Goal: Task Accomplishment & Management: Use online tool/utility

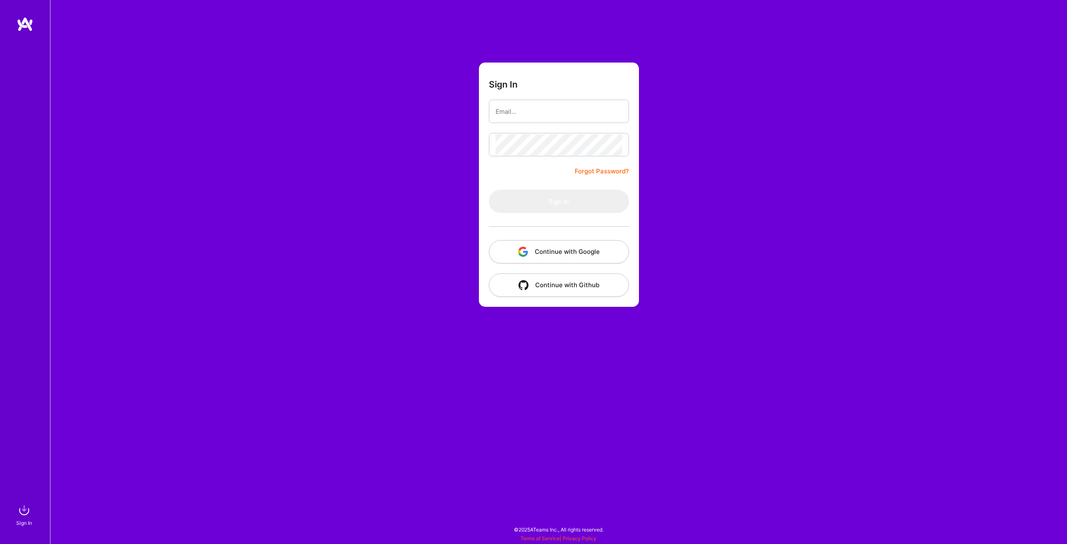
click at [567, 252] on button "Continue with Google" at bounding box center [559, 251] width 140 height 23
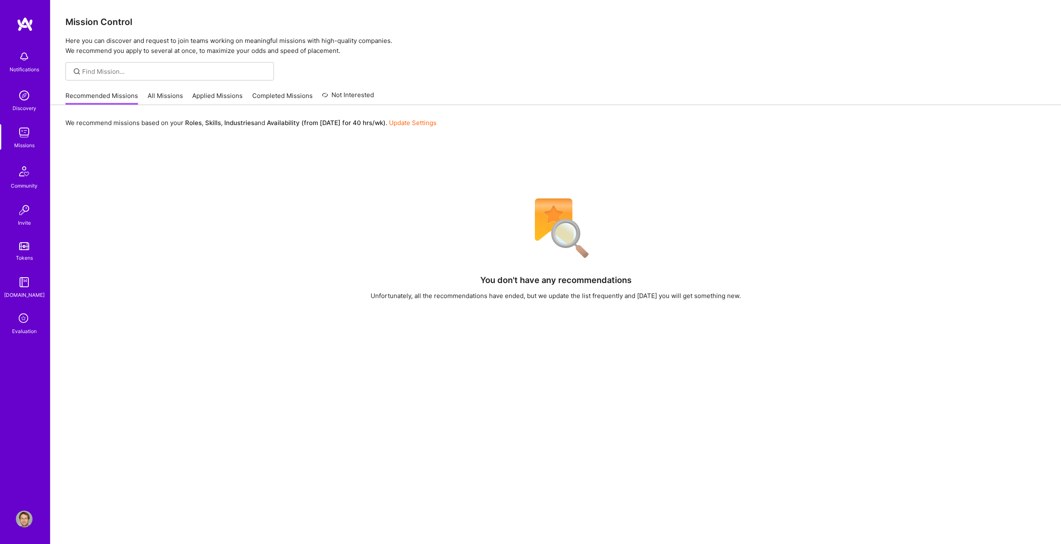
click at [213, 94] on link "Applied Missions" at bounding box center [217, 98] width 50 height 14
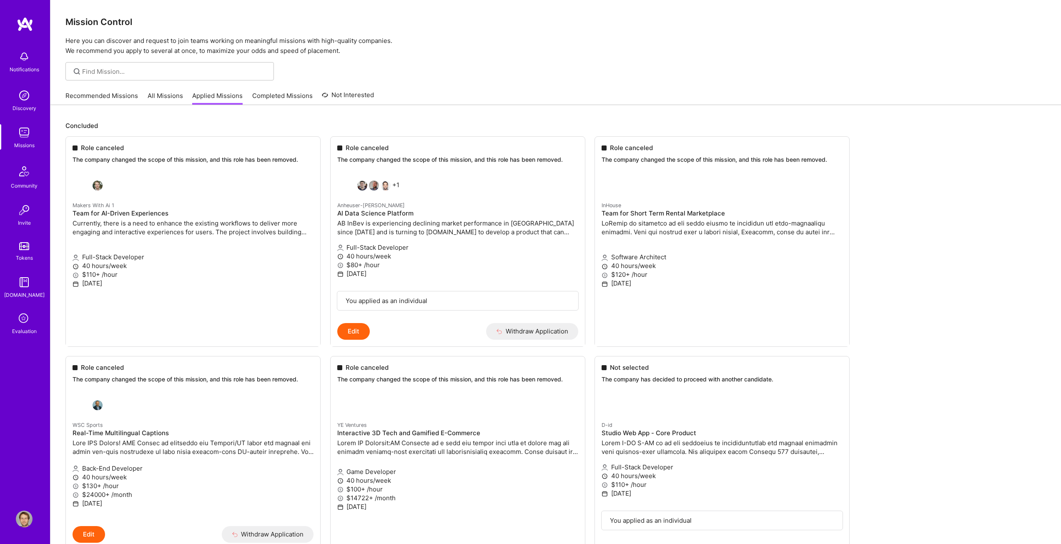
click at [164, 97] on link "All Missions" at bounding box center [165, 98] width 35 height 14
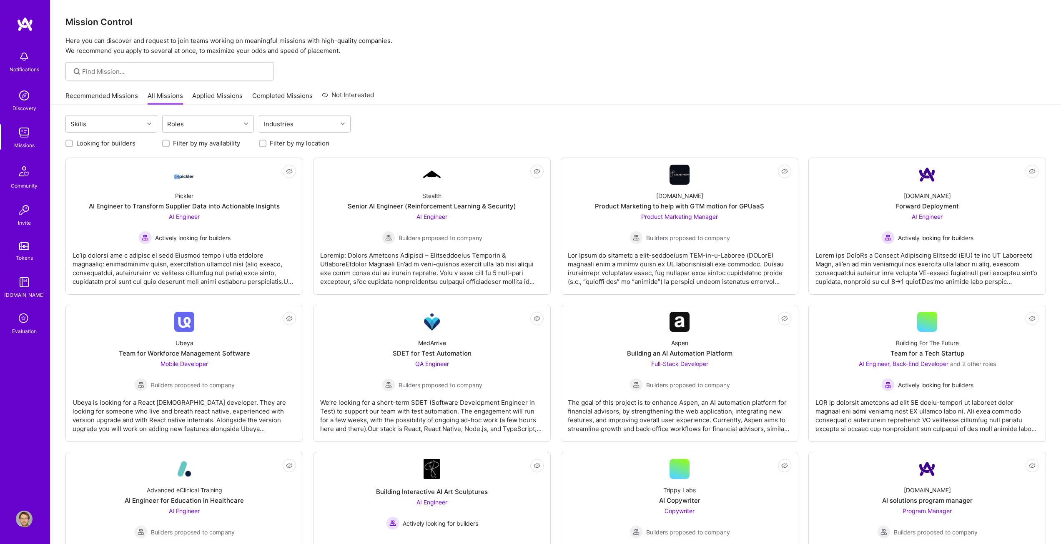
click at [215, 94] on link "Applied Missions" at bounding box center [217, 98] width 50 height 14
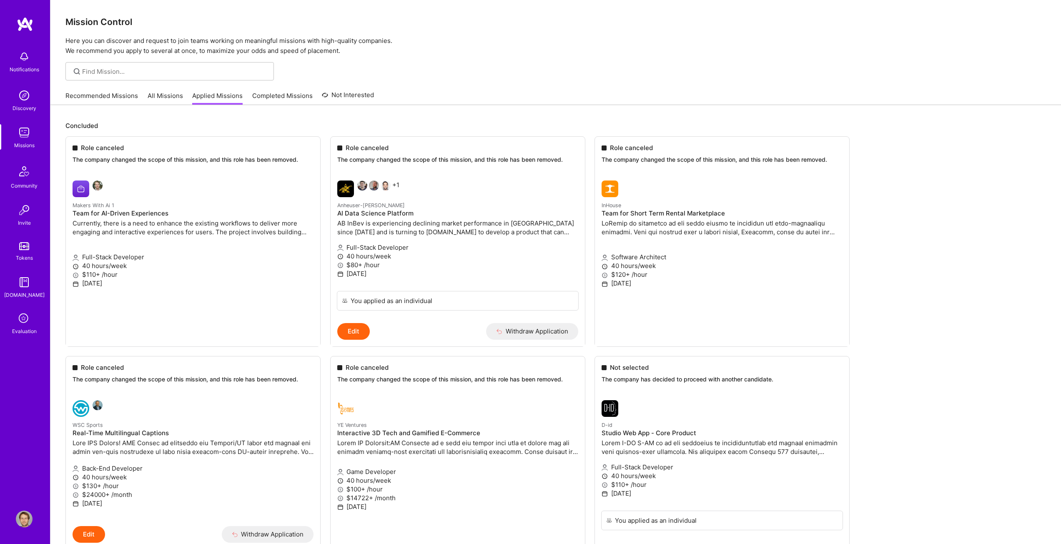
click at [158, 93] on link "All Missions" at bounding box center [165, 98] width 35 height 14
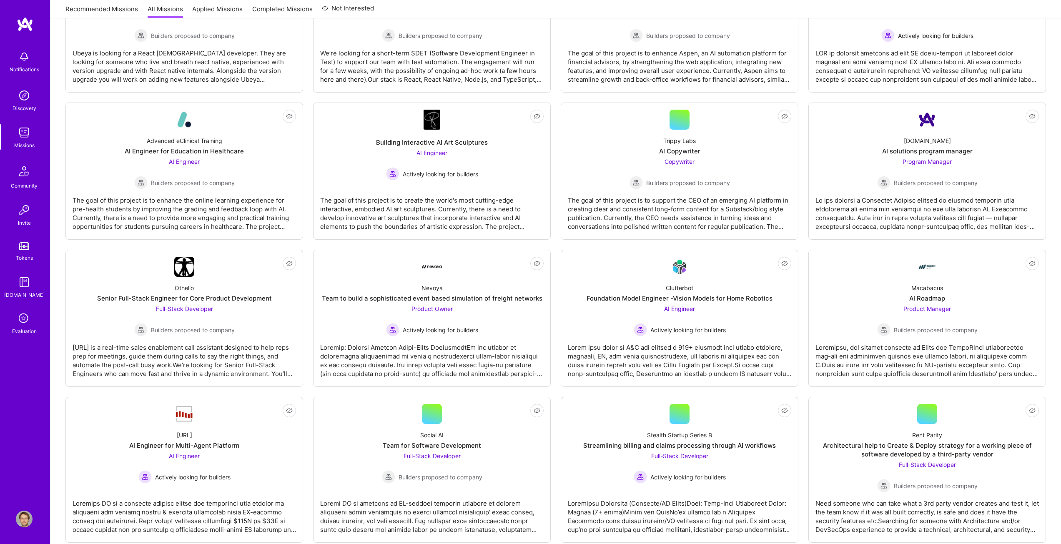
scroll to position [375, 0]
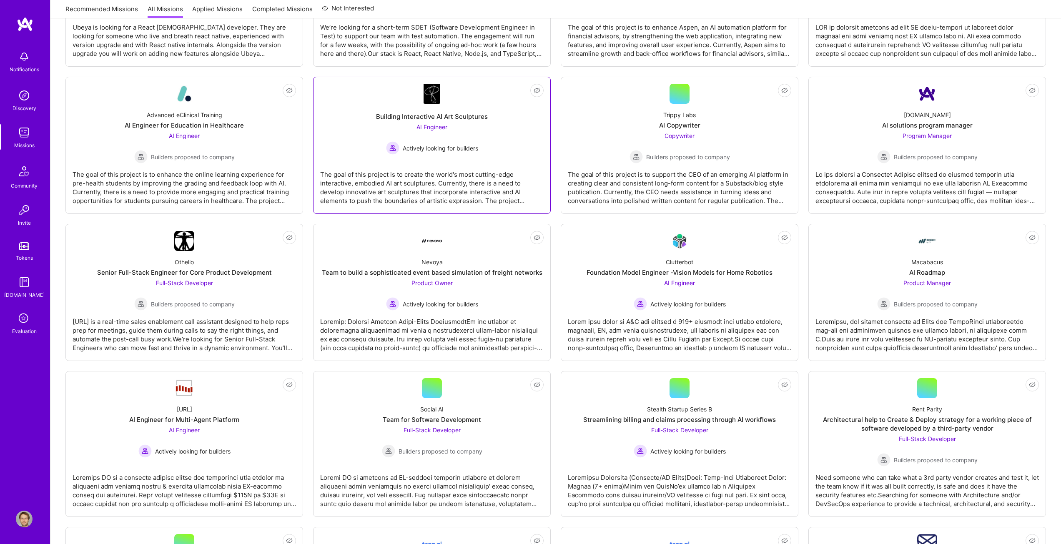
click at [443, 128] on span "AI Engineer" at bounding box center [432, 126] width 31 height 7
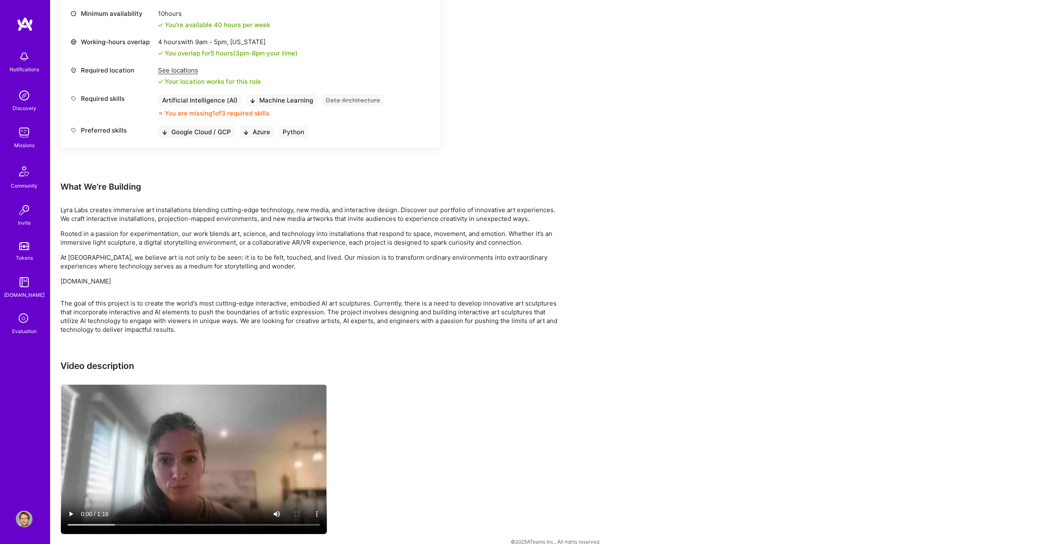
scroll to position [361, 0]
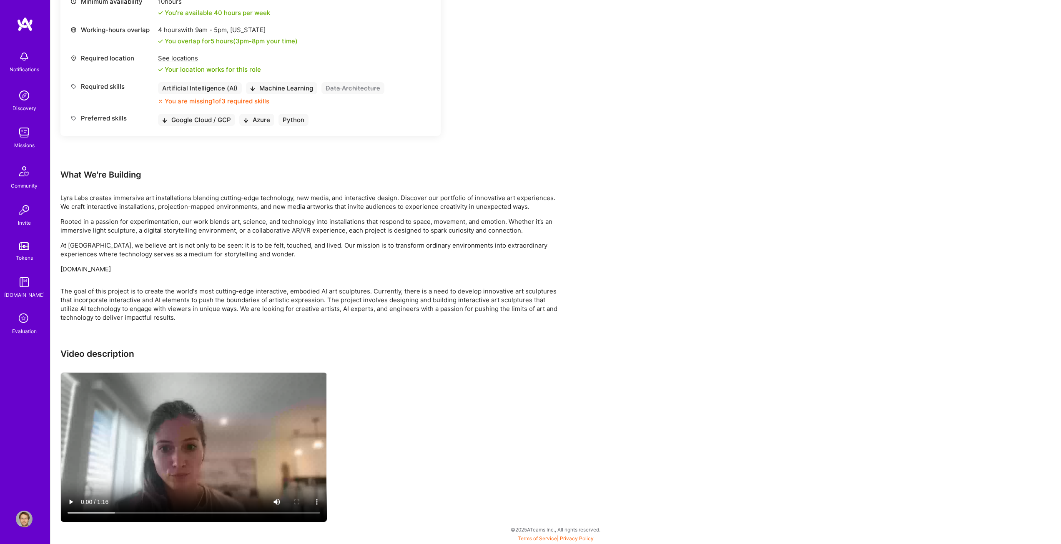
drag, startPoint x: 119, startPoint y: 271, endPoint x: 60, endPoint y: 270, distance: 59.2
click at [60, 270] on div "Earn tokens for inviting a new [PERSON_NAME] to this mission Do you know the pe…" at bounding box center [555, 147] width 1011 height 794
copy p "[DOMAIN_NAME]"
